Goal: Book appointment/travel/reservation

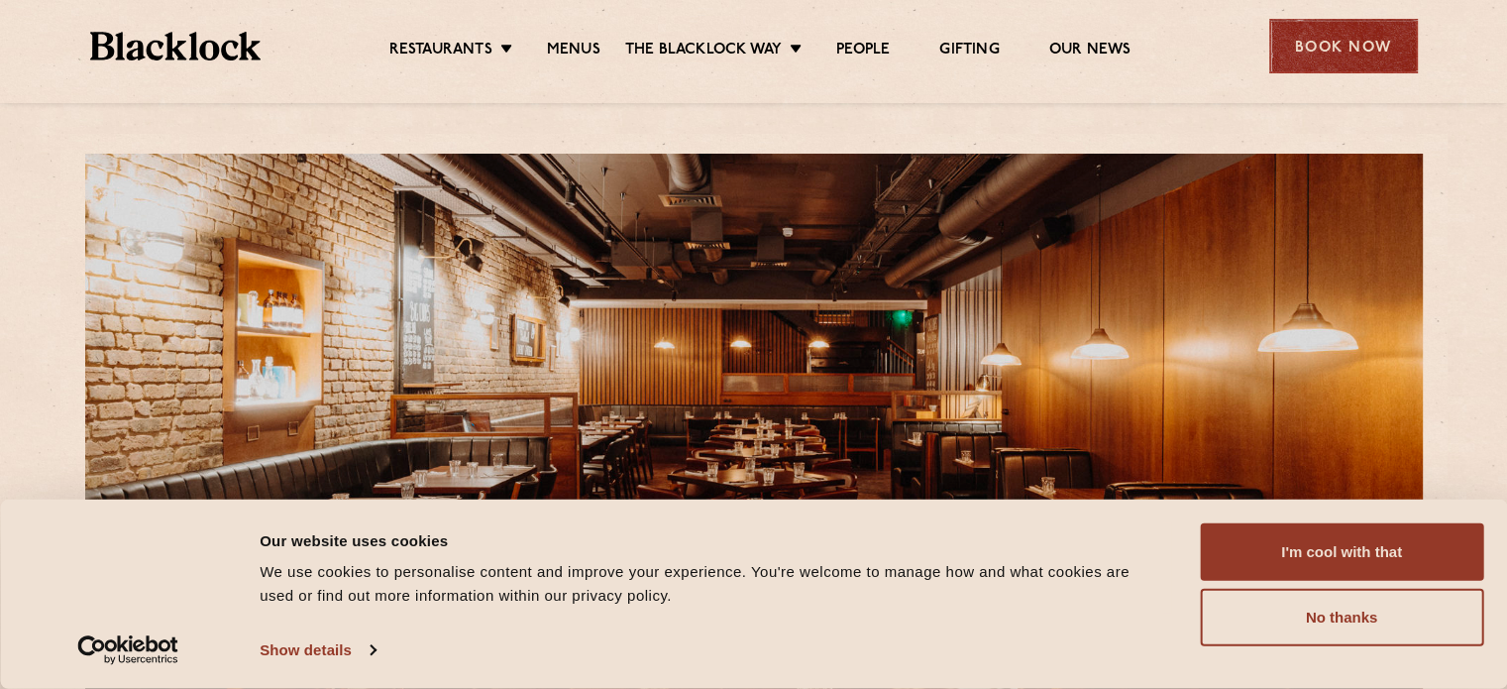
click at [1354, 52] on div "Book Now" at bounding box center [1343, 46] width 149 height 54
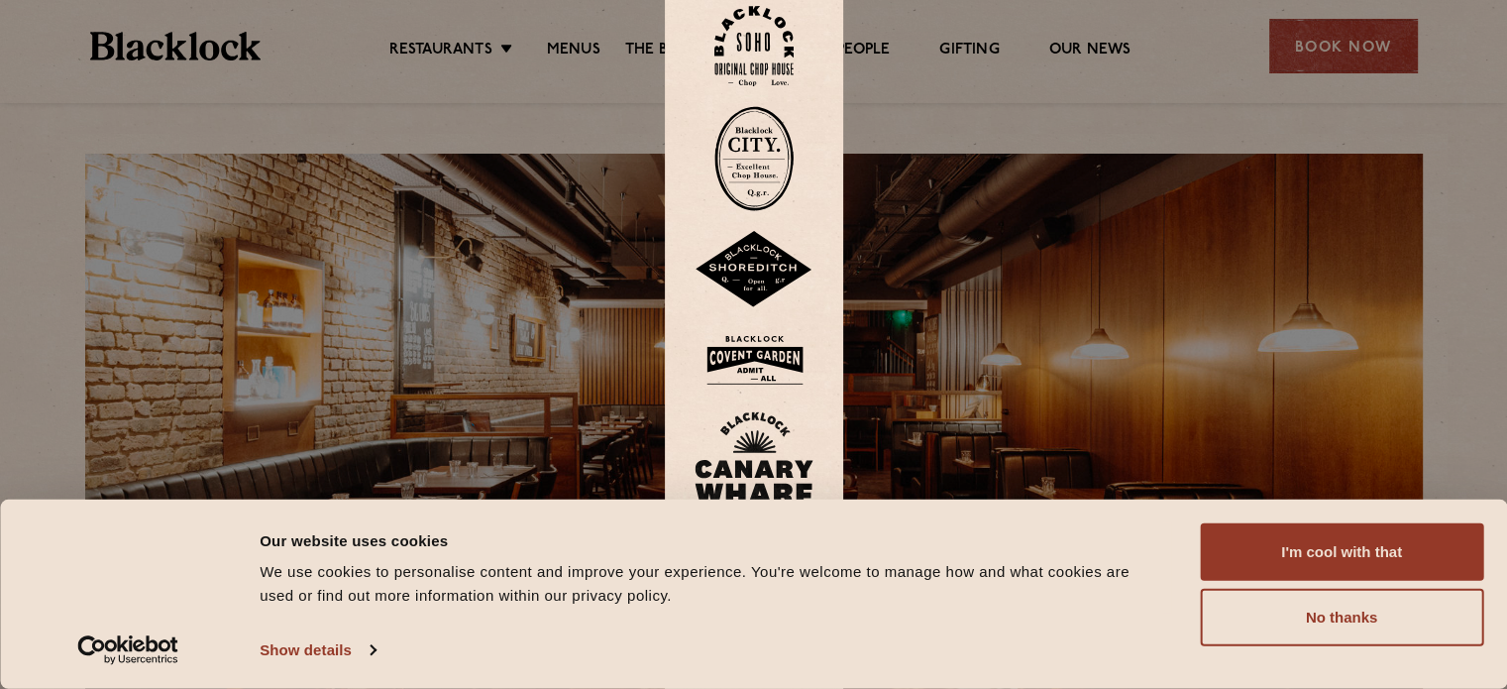
click at [761, 368] on img at bounding box center [754, 360] width 119 height 64
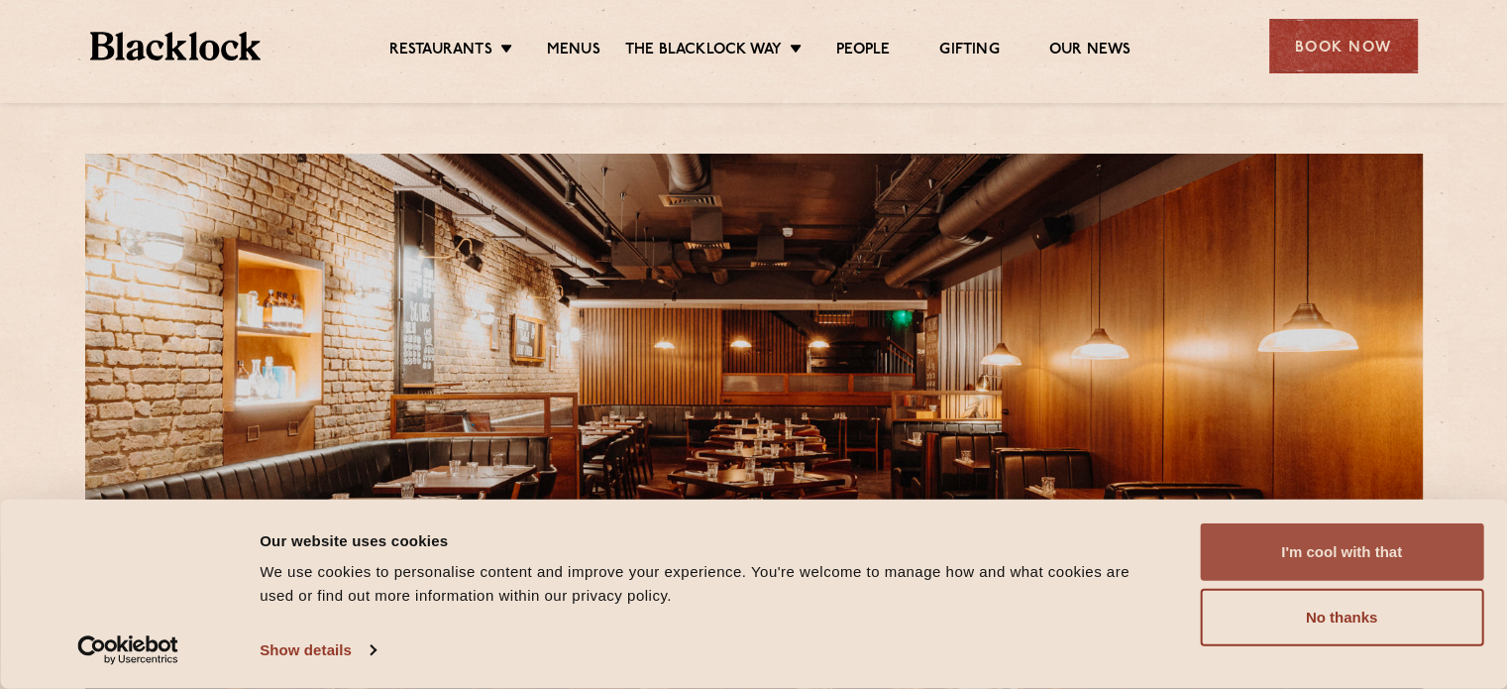
click at [1303, 548] on button "I'm cool with that" at bounding box center [1341, 551] width 283 height 57
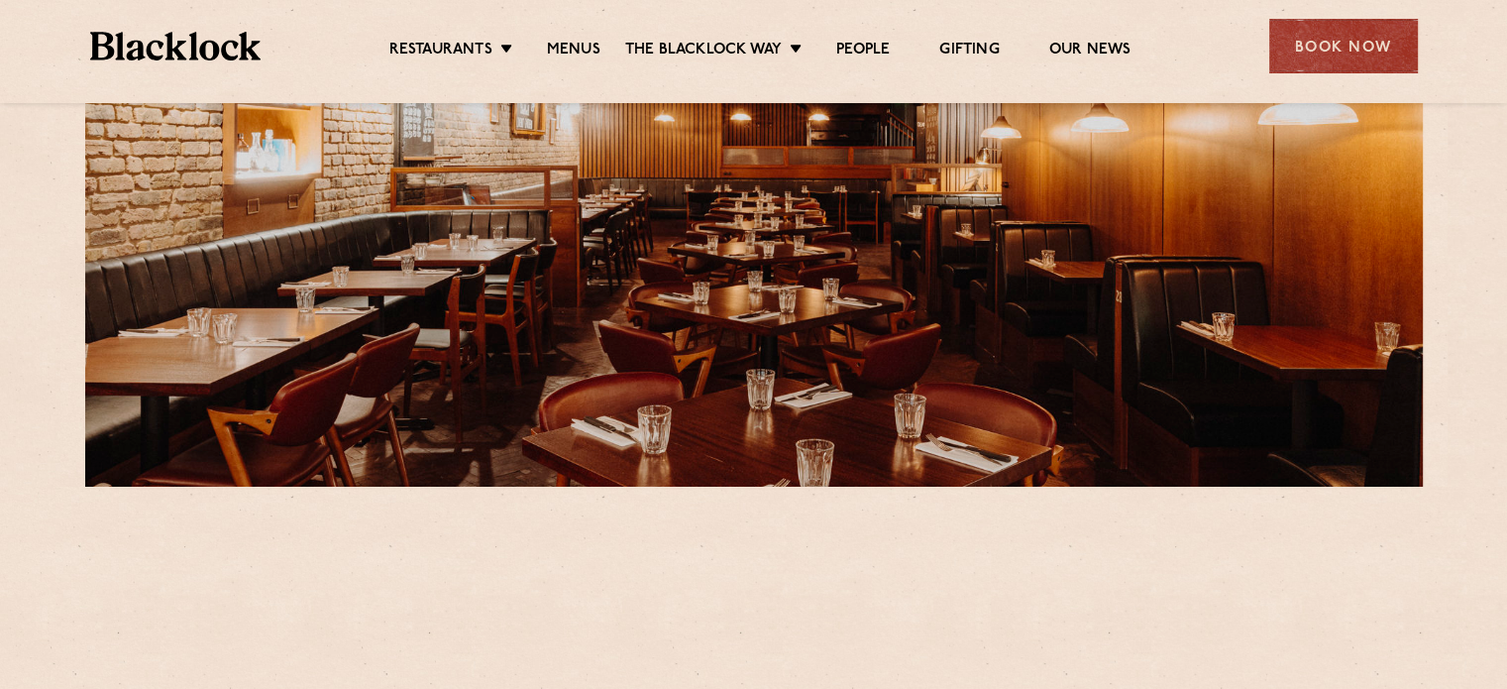
scroll to position [495, 0]
